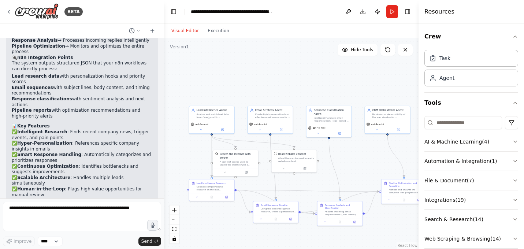
drag, startPoint x: 337, startPoint y: 85, endPoint x: 293, endPoint y: 78, distance: 44.5
click at [293, 78] on div ".deletable-edge-delete-btn { width: 20px; height: 20px; border: 0px solid #ffff…" at bounding box center [291, 143] width 255 height 211
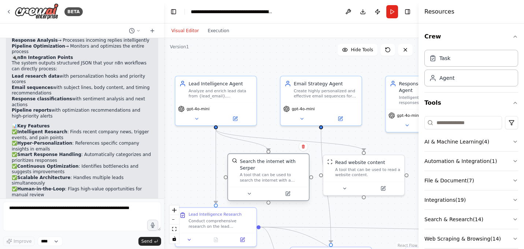
drag, startPoint x: 270, startPoint y: 178, endPoint x: 280, endPoint y: 178, distance: 9.9
click at [280, 178] on div "A tool that can be used to search the internet with a search_query. Supports di…" at bounding box center [272, 178] width 65 height 11
click at [199, 121] on button at bounding box center [196, 118] width 37 height 8
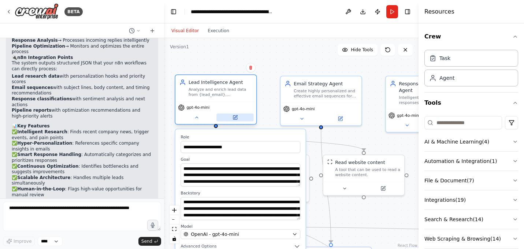
click at [237, 119] on icon at bounding box center [235, 117] width 5 height 5
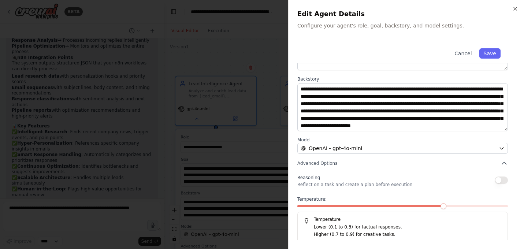
scroll to position [83, 0]
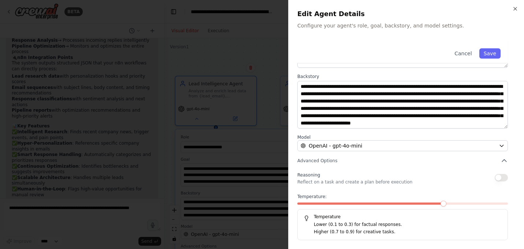
click at [255, 48] on div at bounding box center [262, 124] width 524 height 249
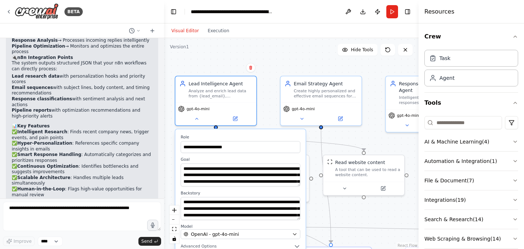
click at [255, 48] on div "**********" at bounding box center [291, 143] width 255 height 211
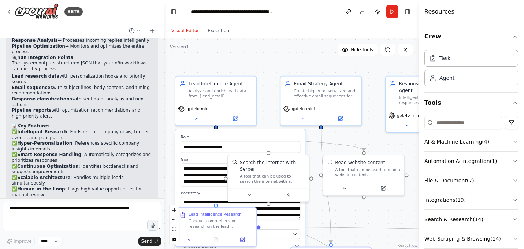
click at [255, 48] on div "**********" at bounding box center [291, 143] width 255 height 211
click at [457, 140] on button "AI & Machine Learning ( 4 )" at bounding box center [472, 141] width 94 height 19
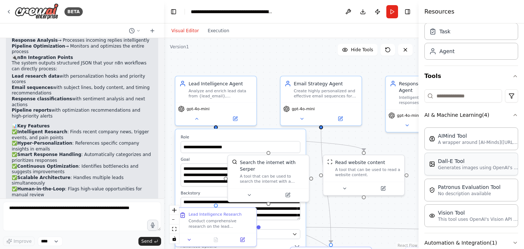
scroll to position [28, 0]
click at [283, 64] on div "**********" at bounding box center [291, 143] width 255 height 211
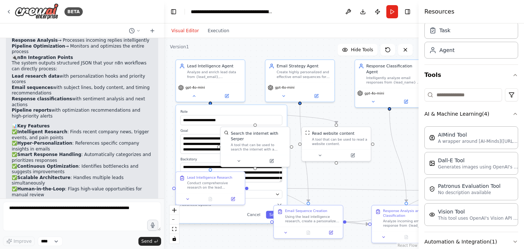
click at [217, 244] on div "**********" at bounding box center [291, 143] width 255 height 211
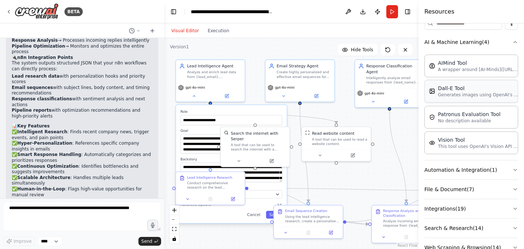
scroll to position [120, 0]
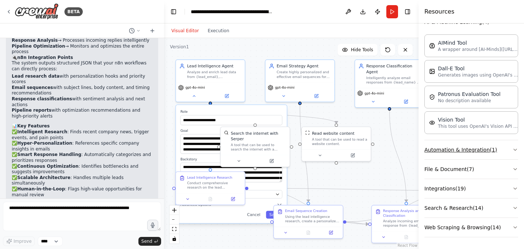
click at [460, 152] on button "Automation & Integration ( 1 )" at bounding box center [472, 149] width 94 height 19
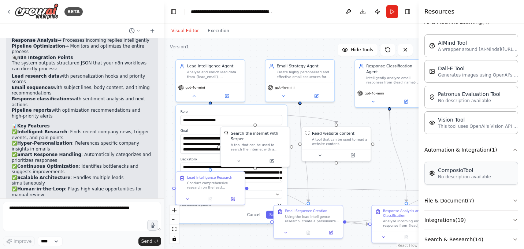
click at [482, 175] on p "No description available" at bounding box center [464, 177] width 53 height 6
click at [480, 199] on button "File & Document ( 7 )" at bounding box center [472, 200] width 94 height 19
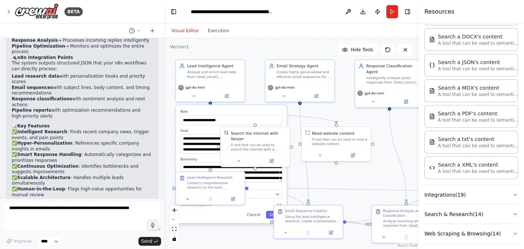
scroll to position [337, 0]
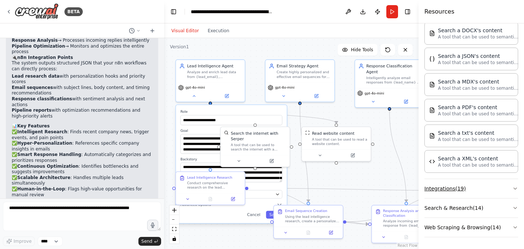
click at [477, 188] on button "Integrations ( 19 )" at bounding box center [472, 188] width 94 height 19
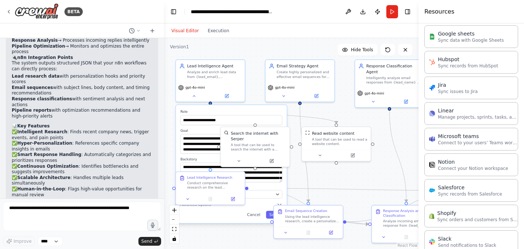
scroll to position [830, 0]
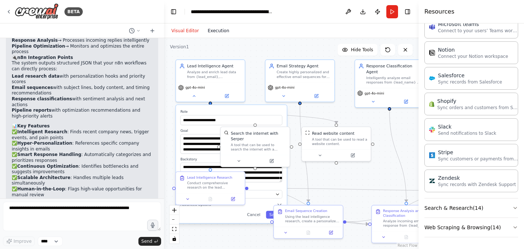
click at [221, 26] on button "Execution" at bounding box center [218, 30] width 30 height 9
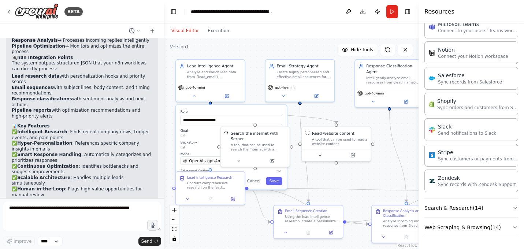
click at [181, 30] on button "Visual Editor" at bounding box center [185, 30] width 36 height 9
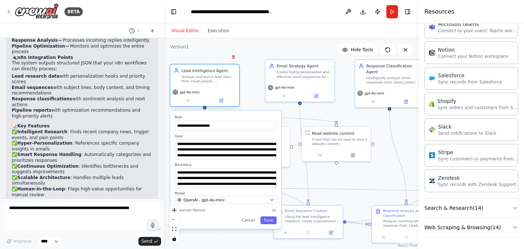
drag, startPoint x: 216, startPoint y: 80, endPoint x: 211, endPoint y: 88, distance: 10.1
click at [211, 87] on div "Lead Intelligence Agent [PERSON_NAME] and enrich lead data from {lead_email}, {…" at bounding box center [204, 75] width 69 height 22
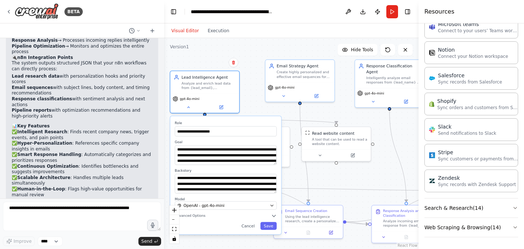
click at [246, 80] on div "**********" at bounding box center [291, 143] width 255 height 211
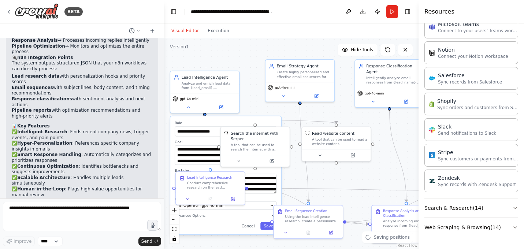
click at [246, 80] on div "**********" at bounding box center [291, 143] width 255 height 211
click at [241, 160] on button at bounding box center [239, 159] width 32 height 7
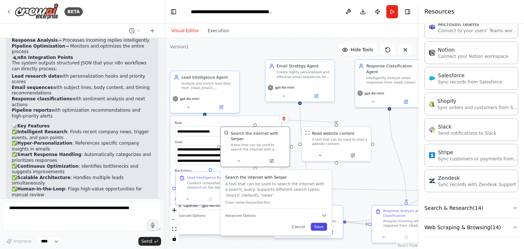
click at [319, 226] on button "Save" at bounding box center [319, 227] width 16 height 8
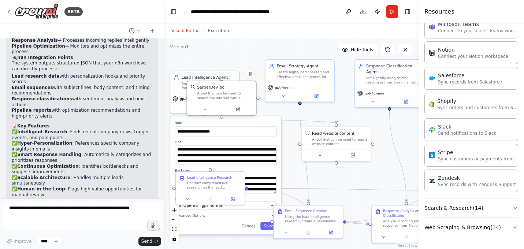
drag, startPoint x: 266, startPoint y: 133, endPoint x: 237, endPoint y: 86, distance: 55.0
click at [237, 86] on div "SerperDevTool" at bounding box center [224, 87] width 55 height 5
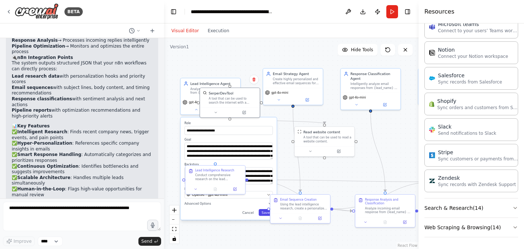
click at [263, 213] on button "Save" at bounding box center [266, 212] width 14 height 7
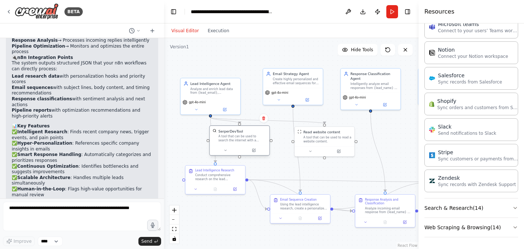
drag, startPoint x: 242, startPoint y: 95, endPoint x: 251, endPoint y: 135, distance: 40.9
click at [251, 135] on div "SerperDevTool A tool that can be used to search the internet with a search_quer…" at bounding box center [243, 136] width 48 height 14
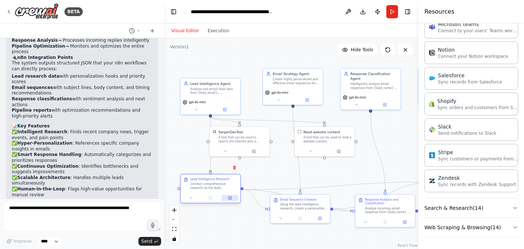
drag, startPoint x: 234, startPoint y: 185, endPoint x: 230, endPoint y: 201, distance: 16.5
click at [230, 202] on div at bounding box center [211, 198] width 60 height 10
